Goal: Transaction & Acquisition: Download file/media

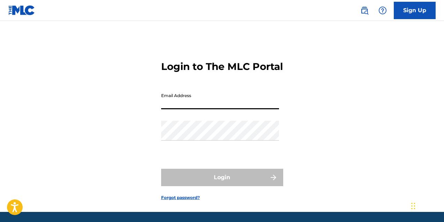
type input "[EMAIL_ADDRESS][DOMAIN_NAME]"
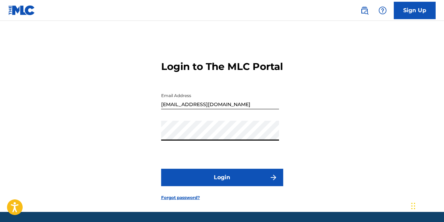
click at [212, 186] on button "Login" at bounding box center [222, 177] width 122 height 17
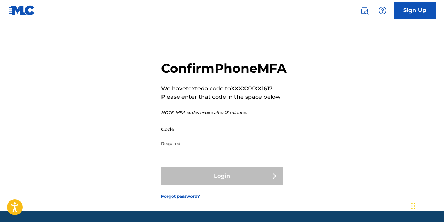
click at [188, 139] on input "Code" at bounding box center [220, 130] width 118 height 20
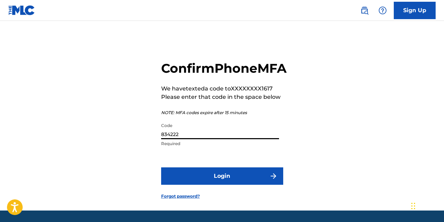
type input "834222"
click at [161, 168] on button "Login" at bounding box center [222, 176] width 122 height 17
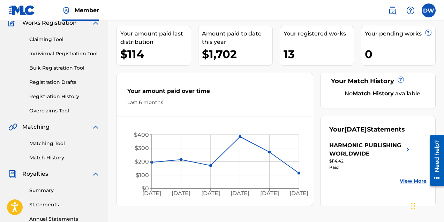
scroll to position [64, 0]
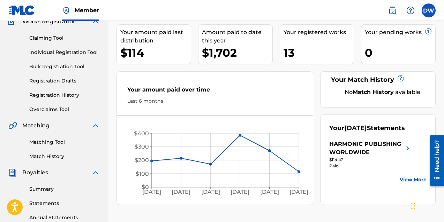
click at [38, 189] on link "Summary" at bounding box center [64, 189] width 70 height 7
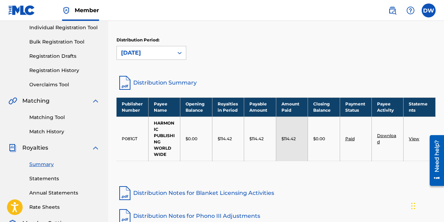
scroll to position [97, 0]
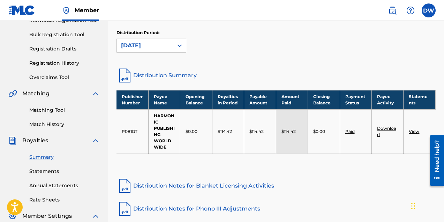
click at [44, 170] on link "Statements" at bounding box center [64, 171] width 70 height 7
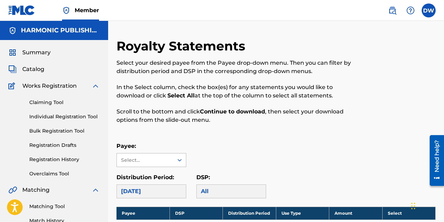
click at [155, 156] on div "Select..." at bounding box center [145, 160] width 56 height 13
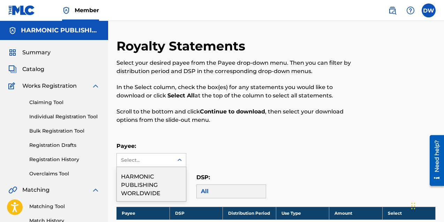
click at [155, 172] on div "HARMONIC PUBLISHING WORLDWIDE" at bounding box center [151, 184] width 69 height 34
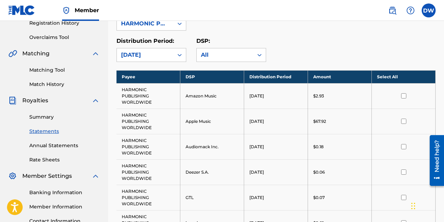
scroll to position [139, 0]
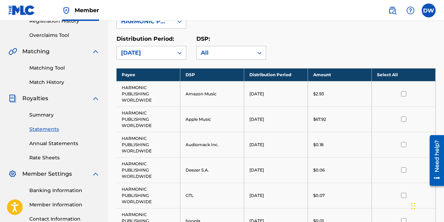
click at [392, 74] on th "Select All" at bounding box center [403, 74] width 64 height 13
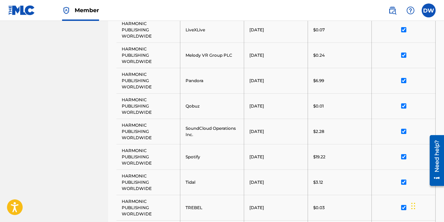
scroll to position [385, 0]
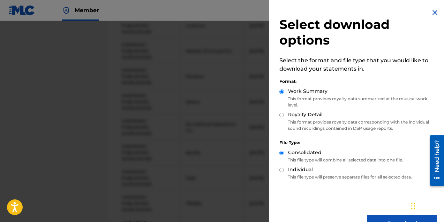
click at [433, 13] on img at bounding box center [434, 12] width 8 height 8
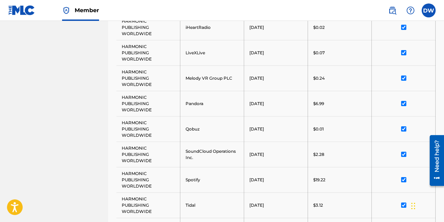
scroll to position [376, 0]
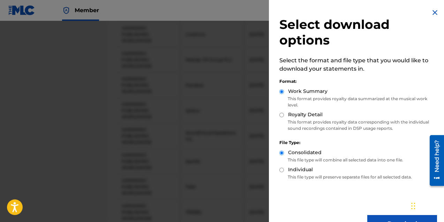
scroll to position [19, 0]
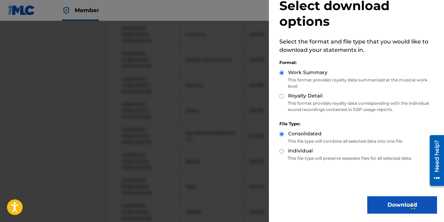
click at [381, 208] on button "Download" at bounding box center [402, 205] width 70 height 17
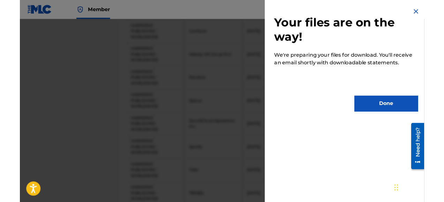
scroll to position [0, 0]
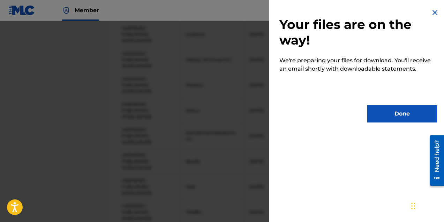
click at [384, 118] on button "Done" at bounding box center [402, 113] width 70 height 17
